Goal: Transaction & Acquisition: Book appointment/travel/reservation

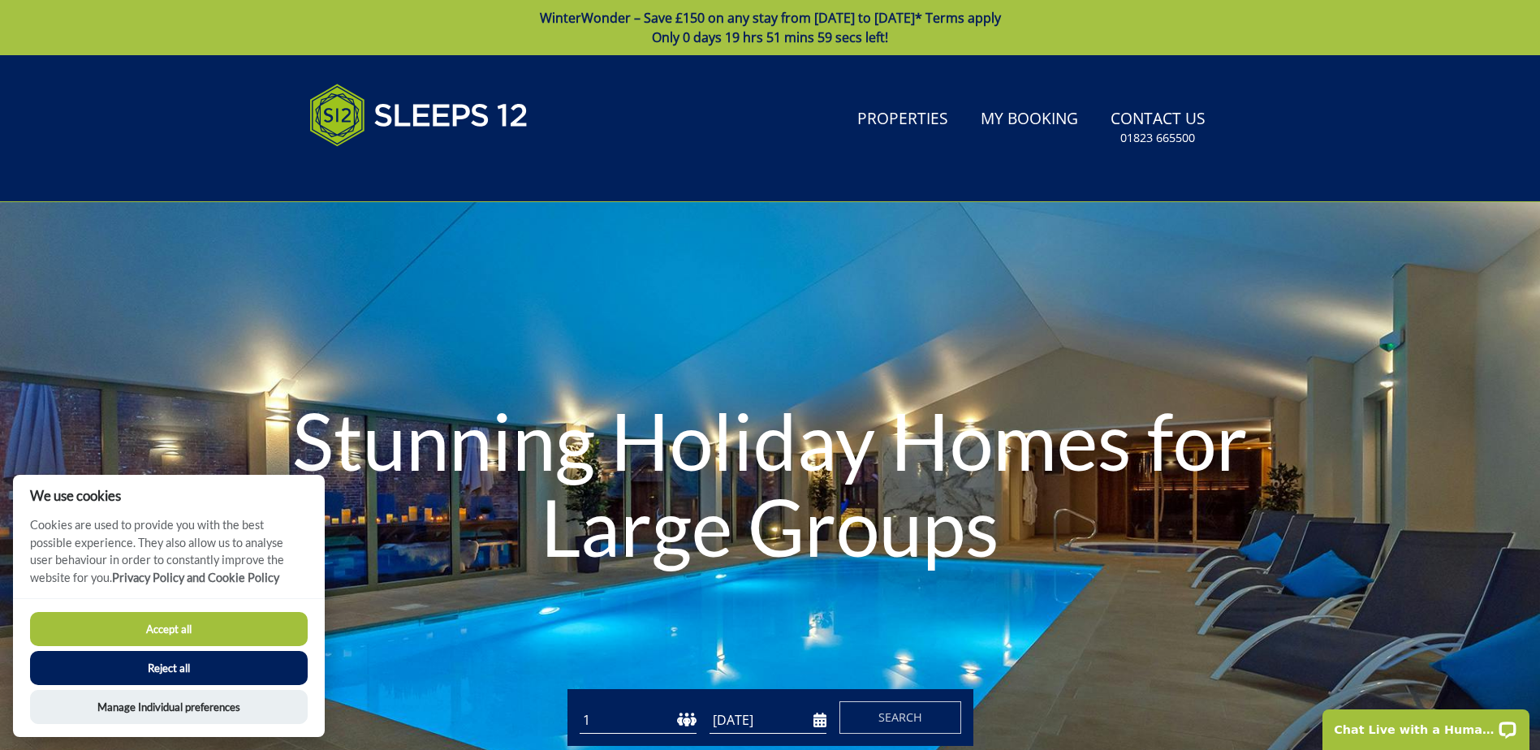
click at [151, 619] on button "Accept all" at bounding box center [169, 629] width 278 height 34
checkbox input "true"
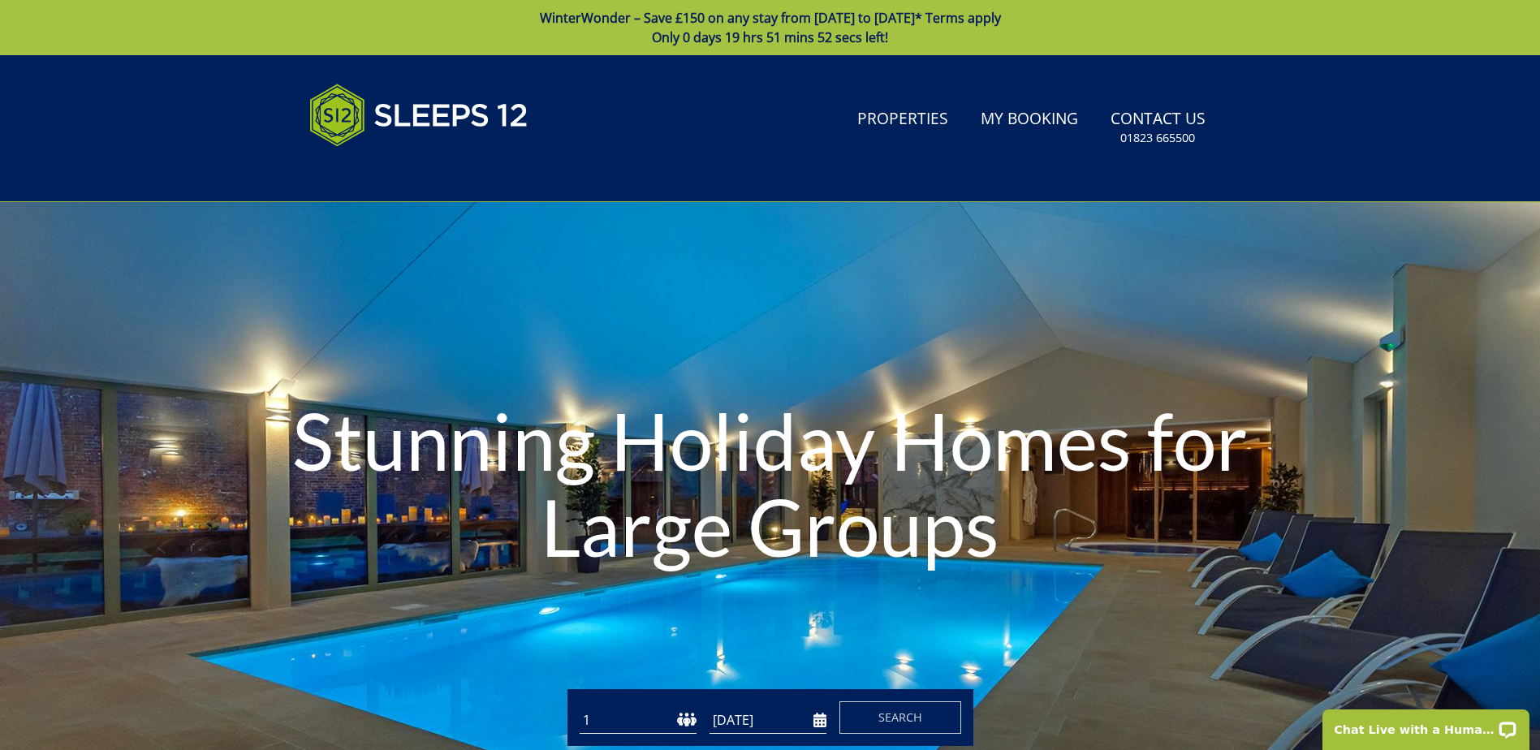
scroll to position [52, 0]
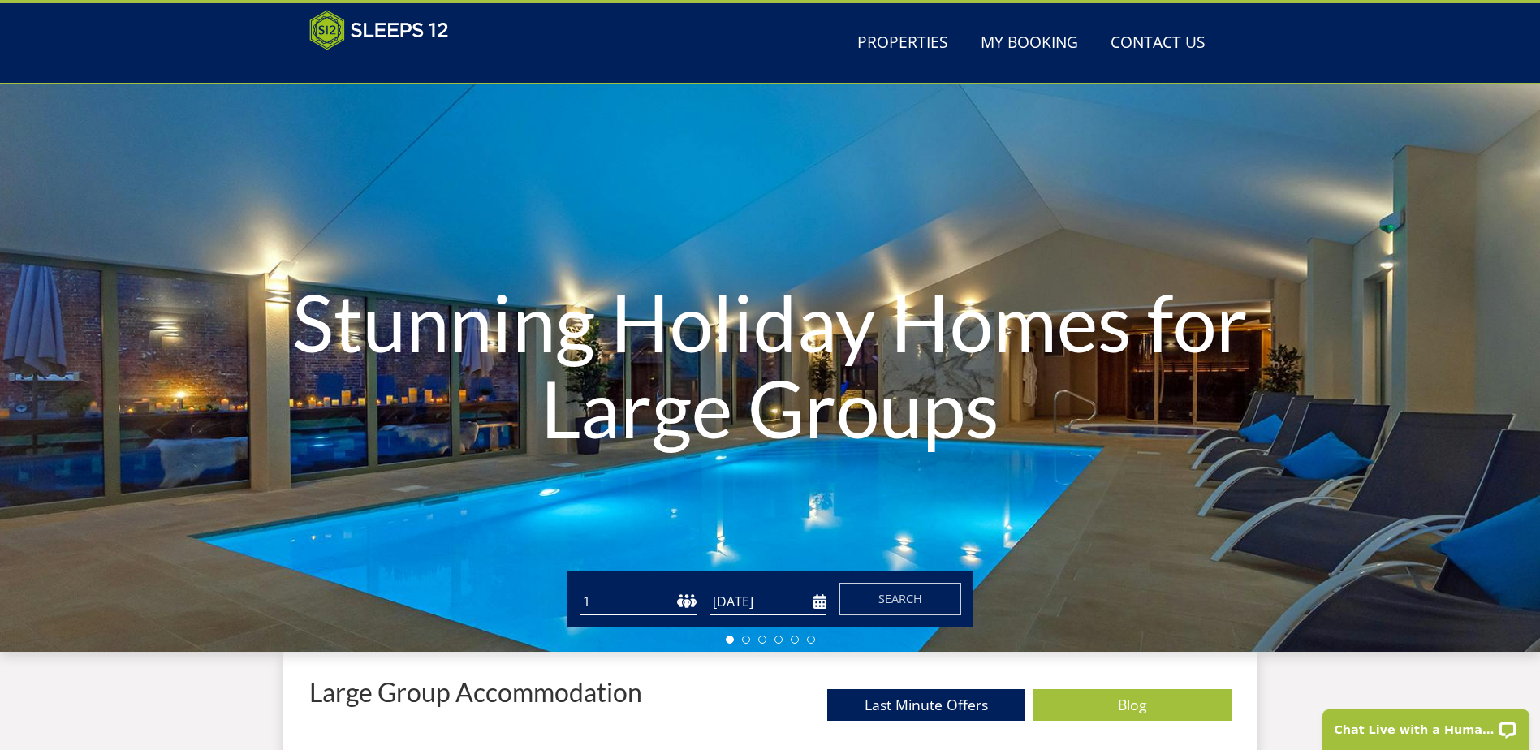
click at [677, 609] on select "1 2 3 4 5 6 7 8 9 10 11 12 13 14 15 16 17 18 19 20 21 22 23 24 25 26 27 28 29 3…" at bounding box center [638, 601] width 117 height 27
select select "12"
click at [580, 588] on select "1 2 3 4 5 6 7 8 9 10 11 12 13 14 15 16 17 18 19 20 21 22 23 24 25 26 27 28 29 3…" at bounding box center [638, 601] width 117 height 27
click at [814, 599] on input "[DATE]" at bounding box center [767, 601] width 117 height 27
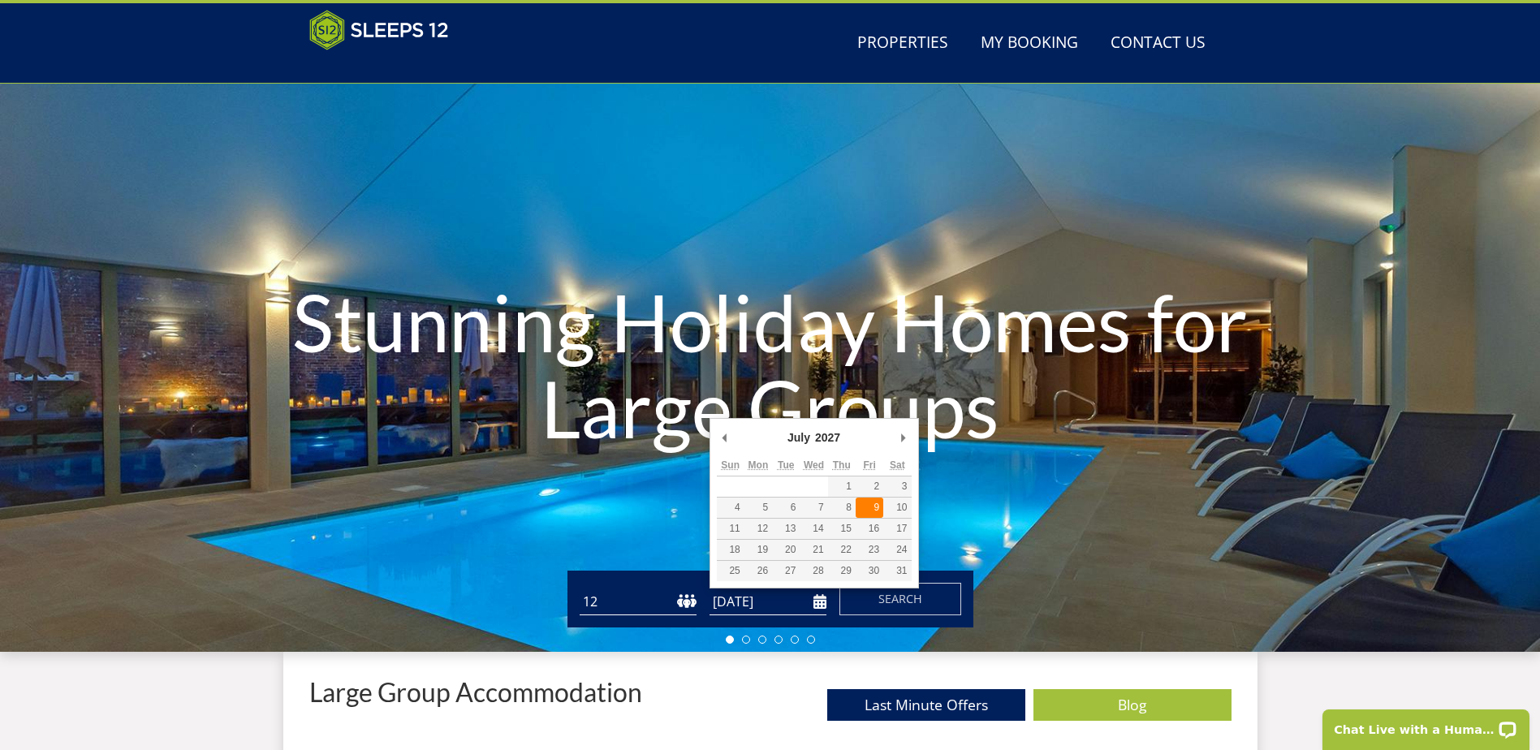
type input "[DATE]"
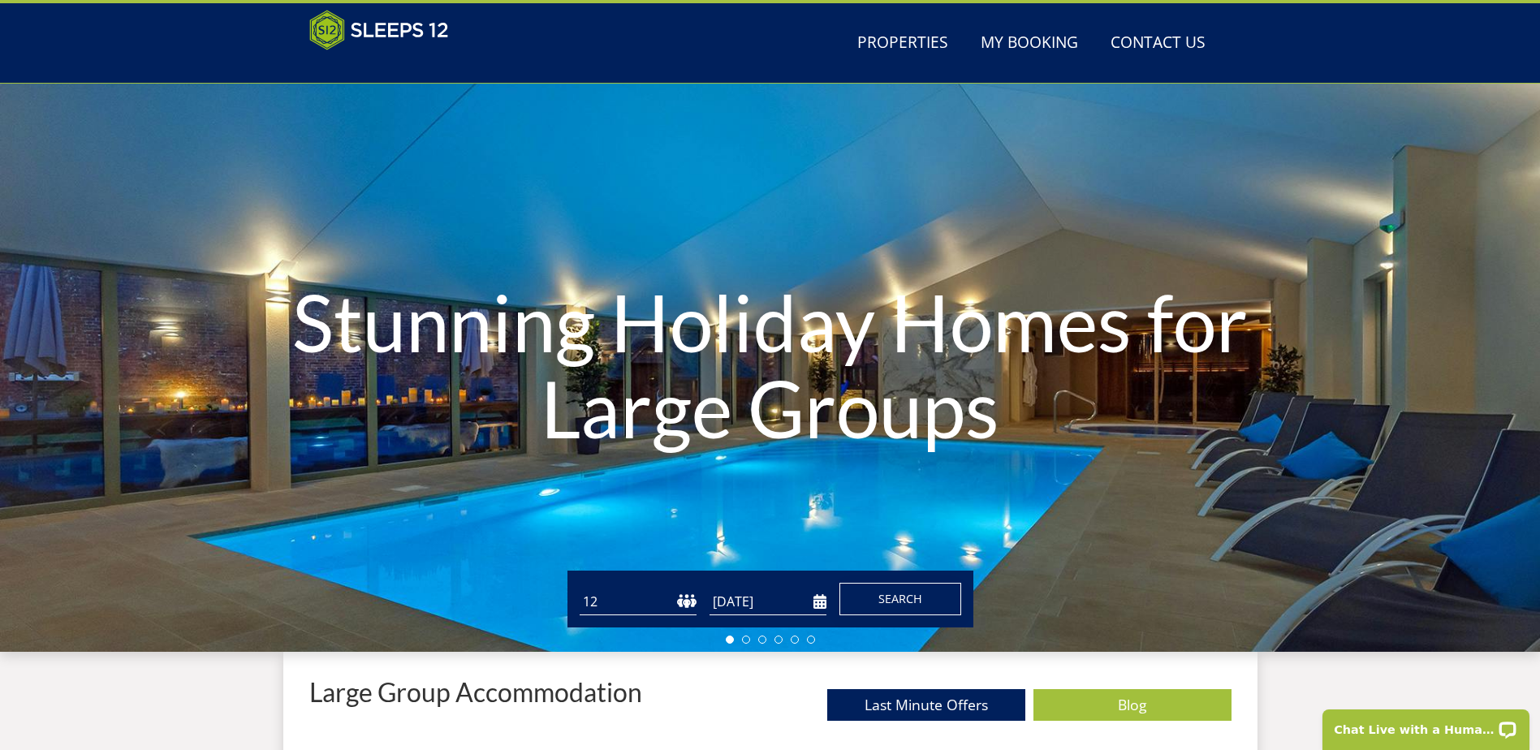
drag, startPoint x: 867, startPoint y: 509, endPoint x: 856, endPoint y: 601, distance: 93.1
click at [856, 601] on button "Search" at bounding box center [900, 599] width 122 height 32
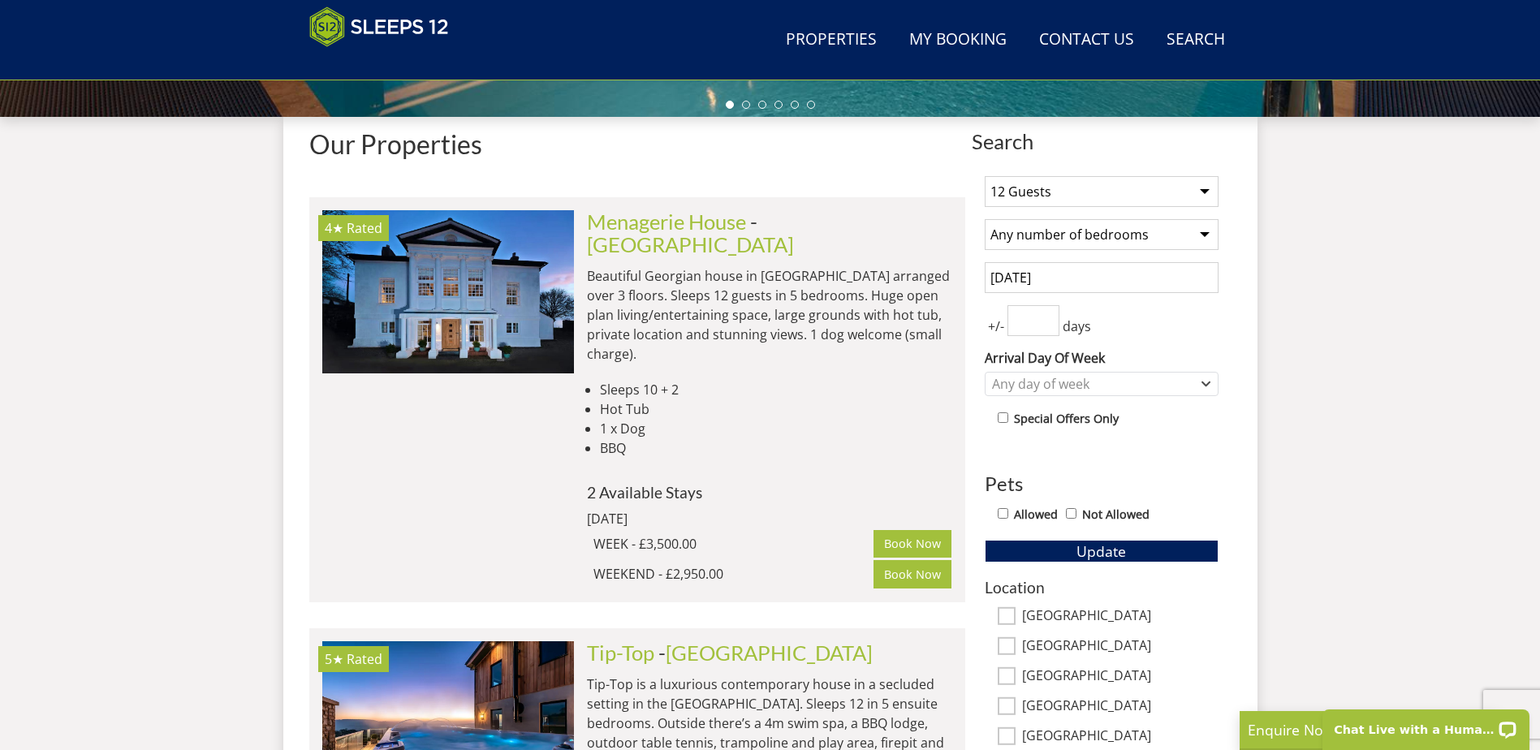
scroll to position [588, 0]
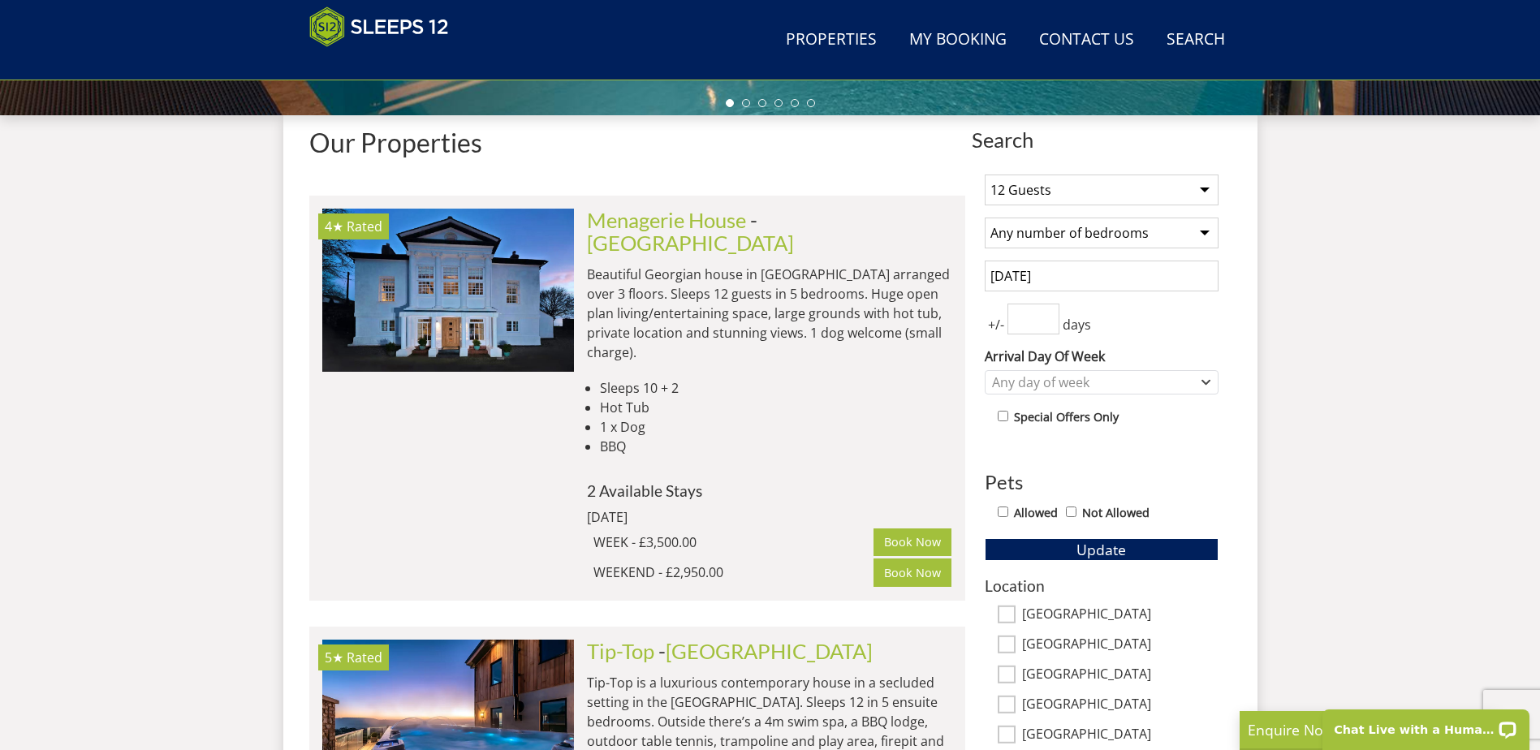
click at [1101, 244] on select "Any number of bedrooms 1 Bedroom 2 Bedrooms 3 Bedrooms 4 Bedrooms 5 Bedrooms 6 …" at bounding box center [1102, 233] width 234 height 31
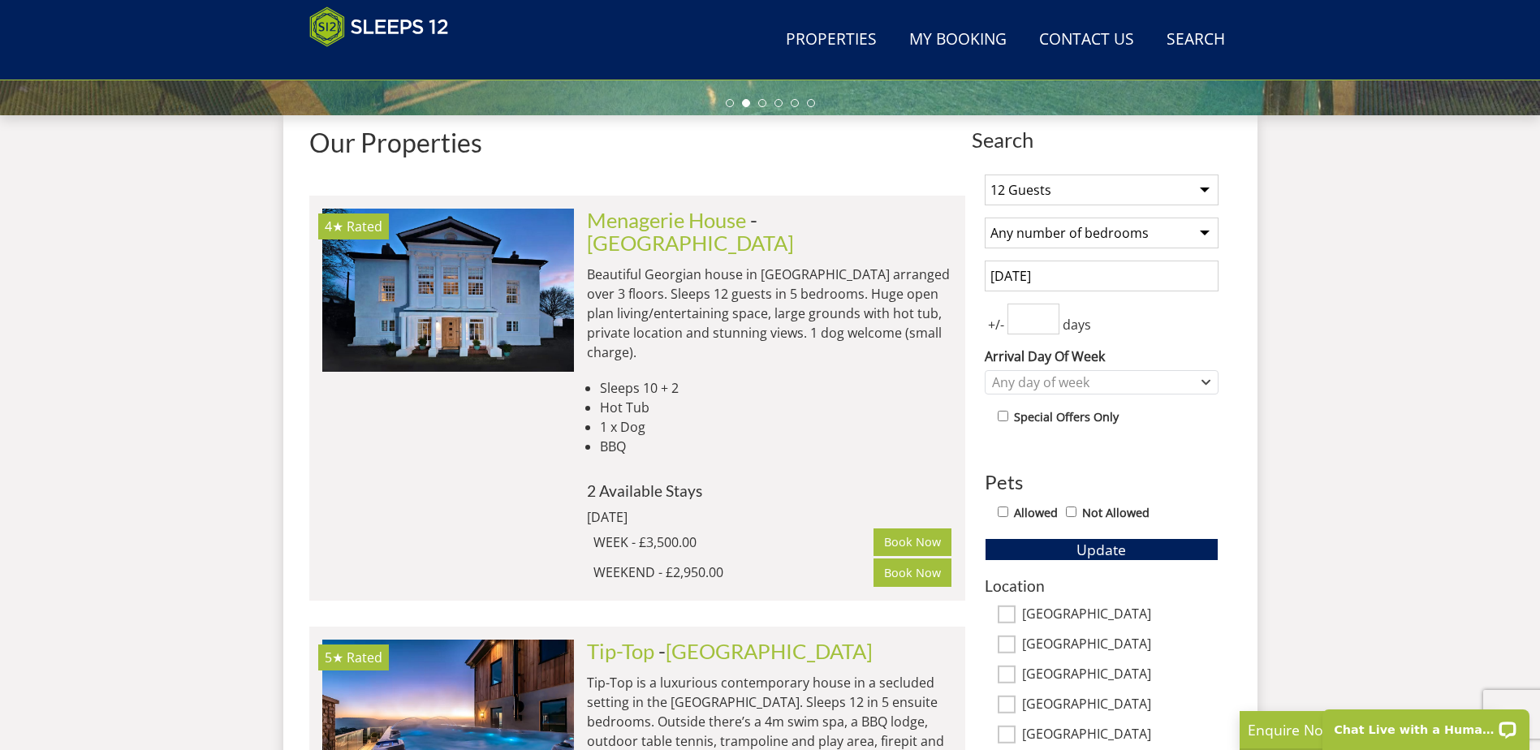
select select "7"
click at [985, 218] on select "Any number of bedrooms 1 Bedroom 2 Bedrooms 3 Bedrooms 4 Bedrooms 5 Bedrooms 6 …" at bounding box center [1102, 233] width 234 height 31
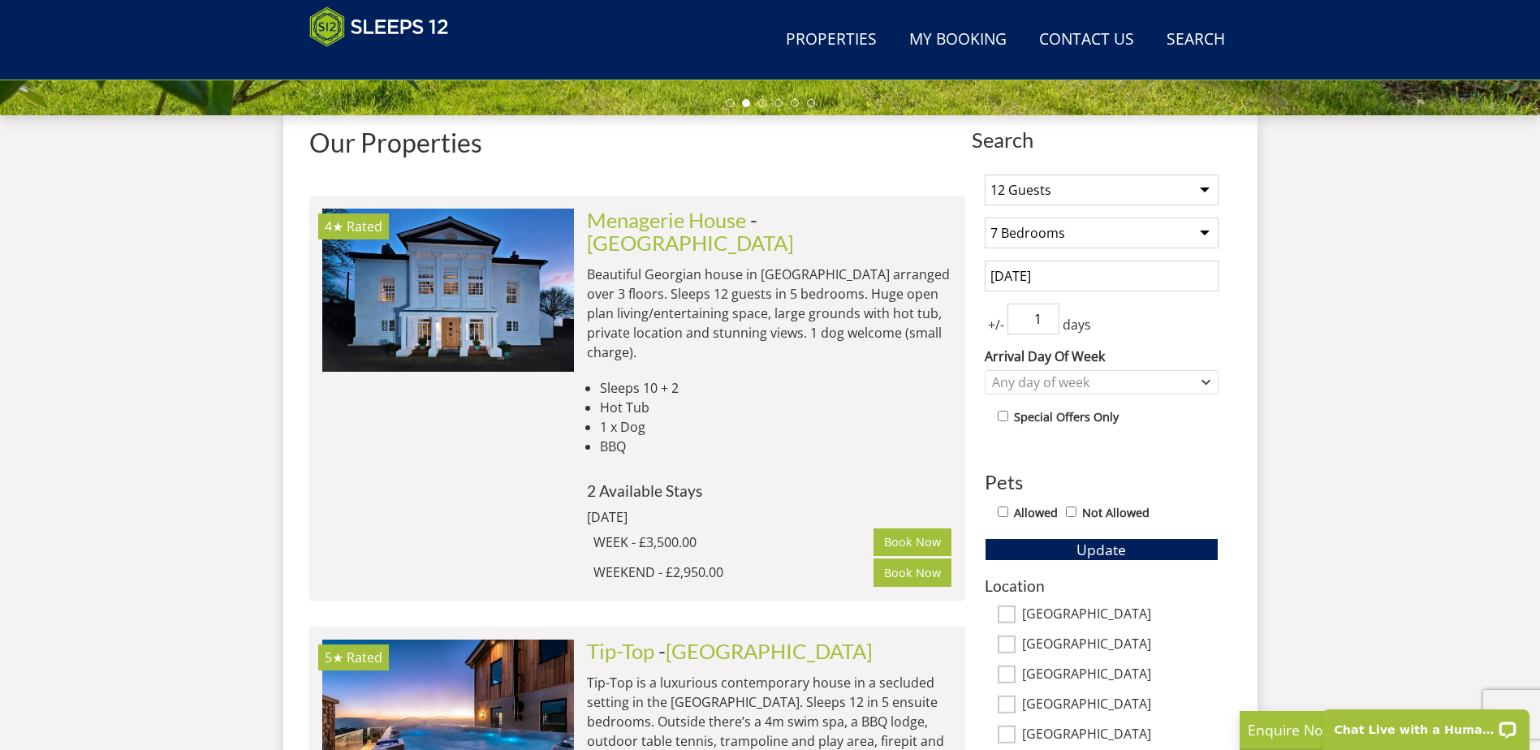
click at [1045, 317] on input "1" at bounding box center [1033, 319] width 52 height 31
click at [1045, 317] on input "2" at bounding box center [1033, 319] width 52 height 31
click at [1045, 317] on input "3" at bounding box center [1033, 319] width 52 height 31
click at [1045, 317] on input "4" at bounding box center [1033, 319] width 52 height 31
click at [1045, 317] on input "5" at bounding box center [1033, 319] width 52 height 31
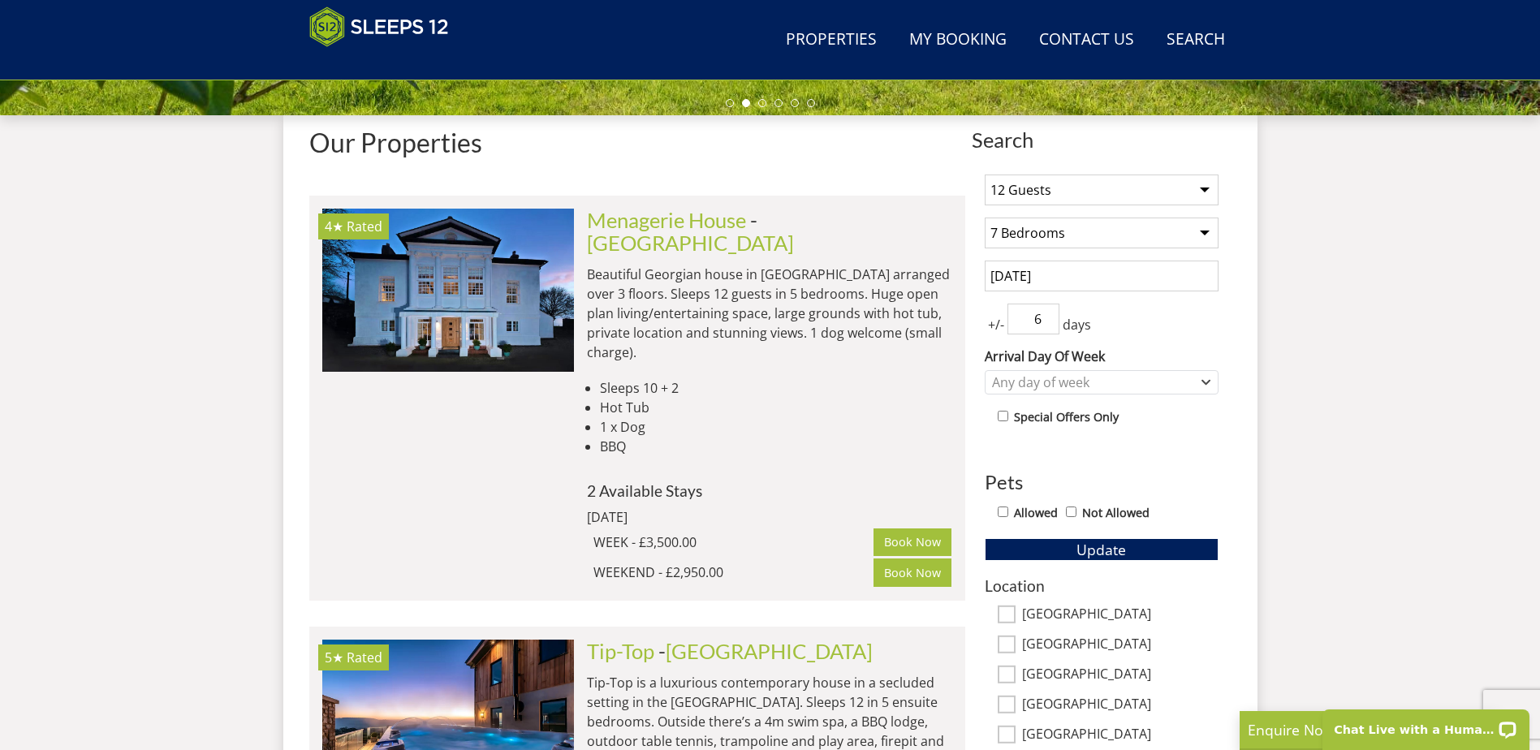
click at [1045, 317] on input "6" at bounding box center [1033, 319] width 52 height 31
type input "7"
click at [1045, 317] on input "7" at bounding box center [1033, 319] width 52 height 31
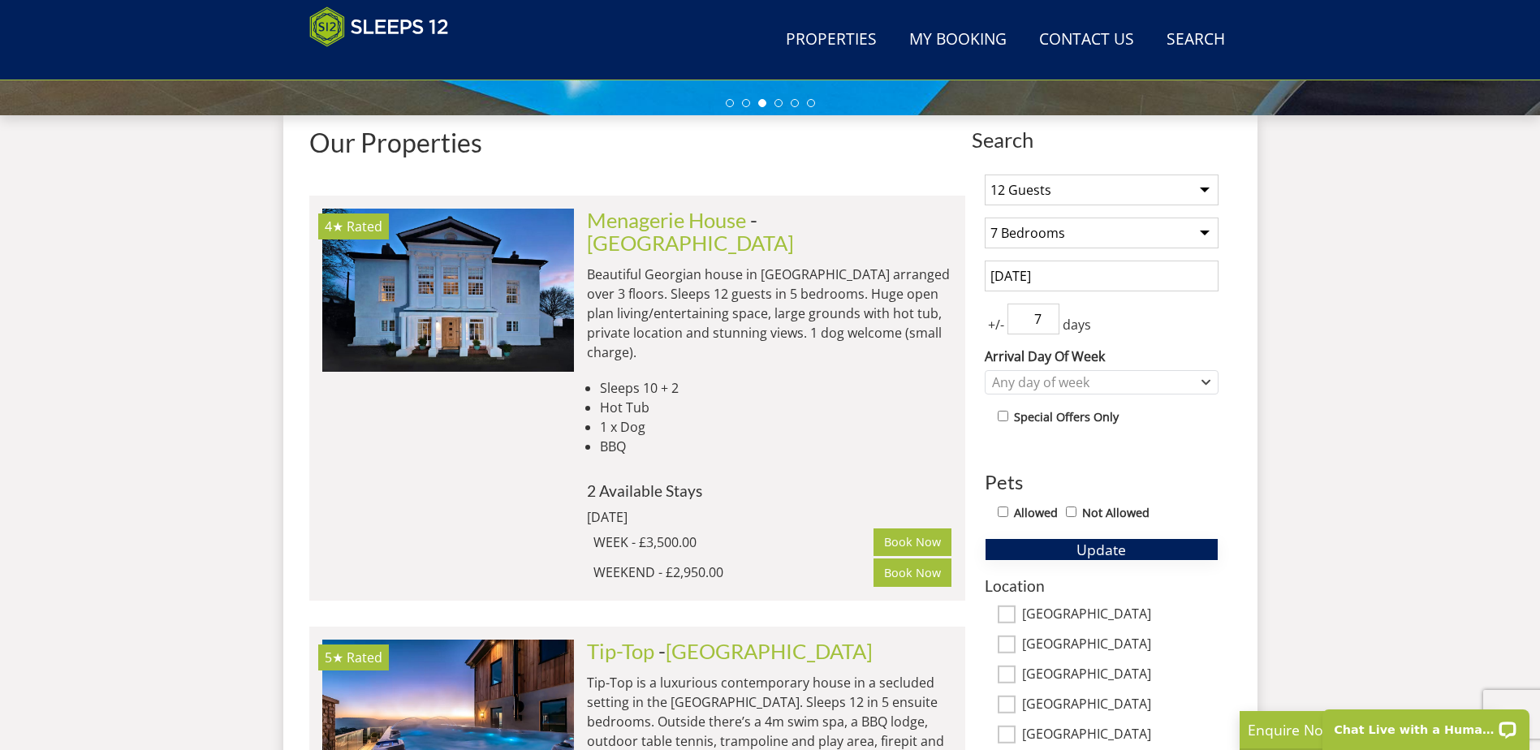
click at [1021, 553] on button "Update" at bounding box center [1102, 549] width 234 height 23
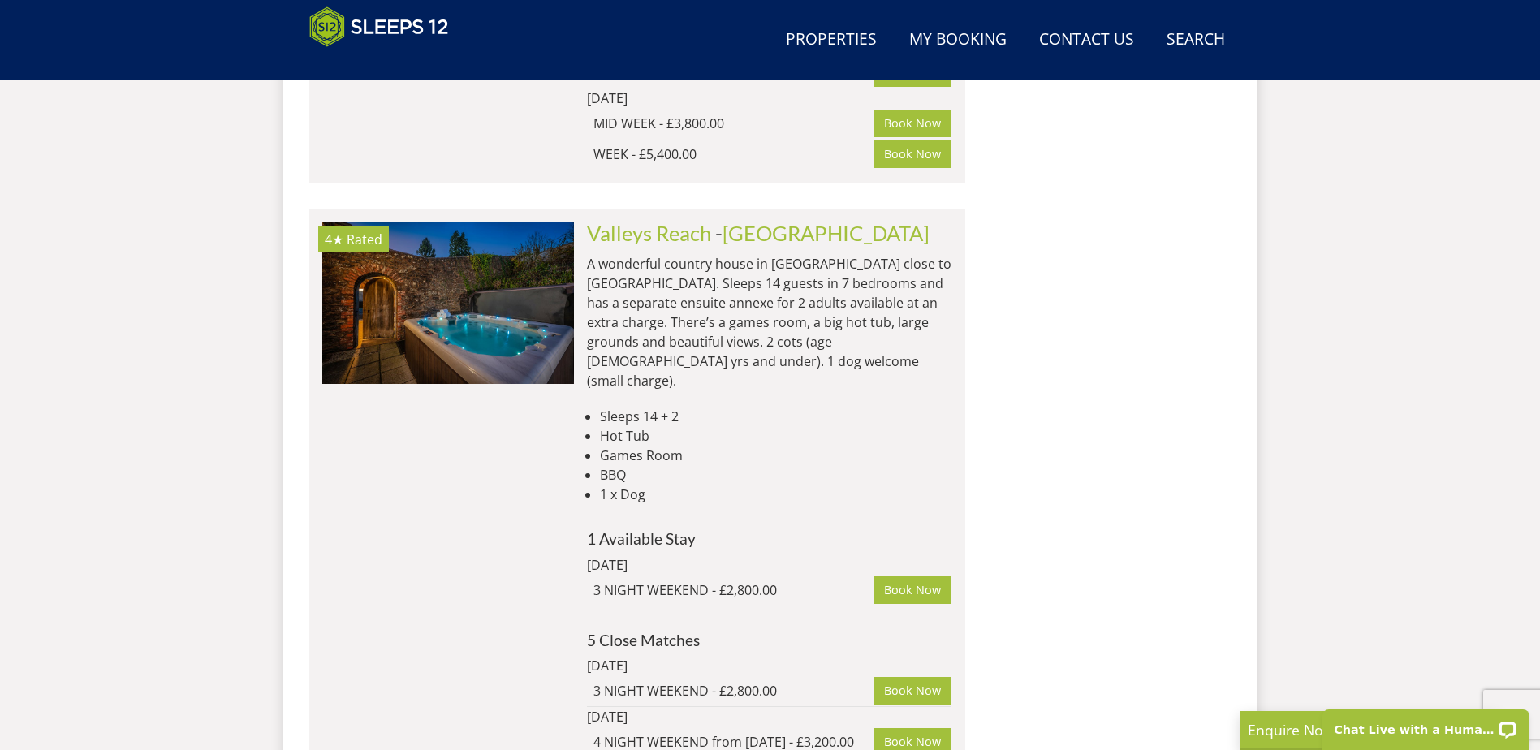
scroll to position [2959, 0]
